Goal: Find specific page/section: Find specific page/section

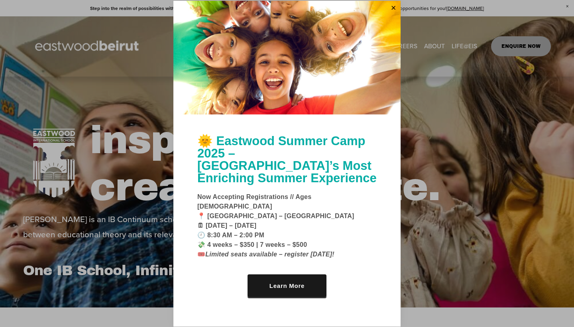
click at [447, 161] on div at bounding box center [287, 163] width 574 height 327
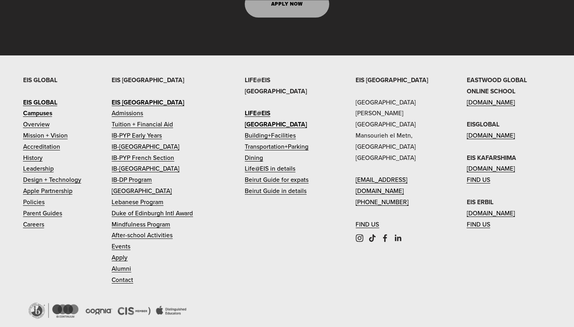
scroll to position [3372, 0]
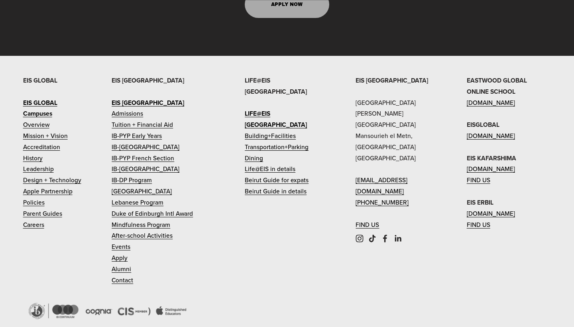
click at [472, 130] on link "[DOMAIN_NAME]" at bounding box center [491, 135] width 48 height 11
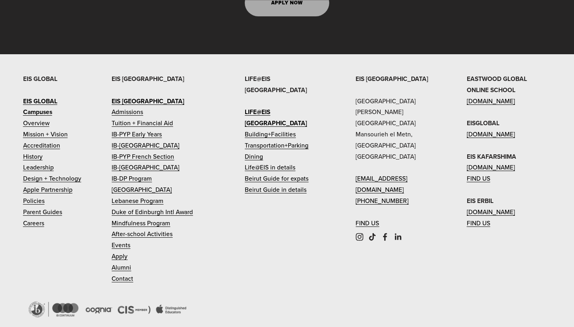
scroll to position [3372, 0]
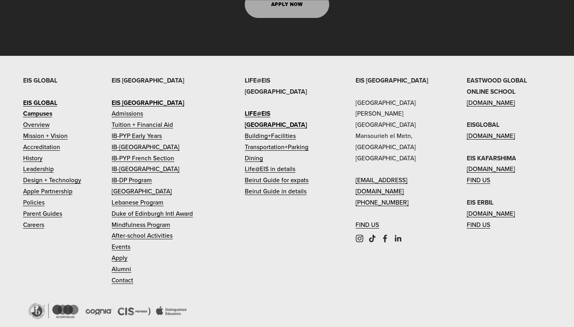
click at [30, 219] on link "Careers" at bounding box center [33, 224] width 21 height 11
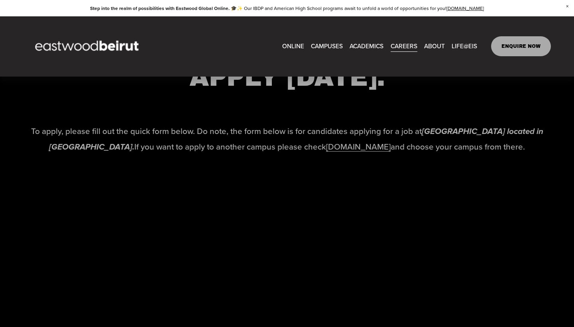
scroll to position [1136, 0]
click at [340, 147] on link "[DOMAIN_NAME]" at bounding box center [358, 147] width 65 height 12
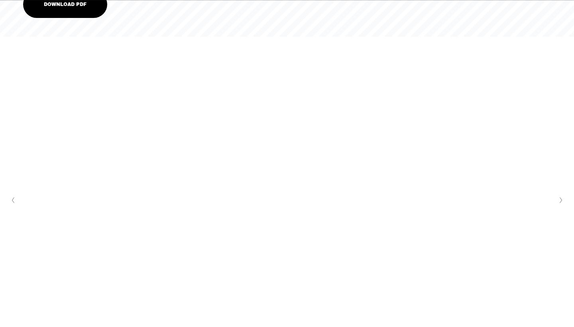
scroll to position [2824, 0]
